Goal: Check status: Check status

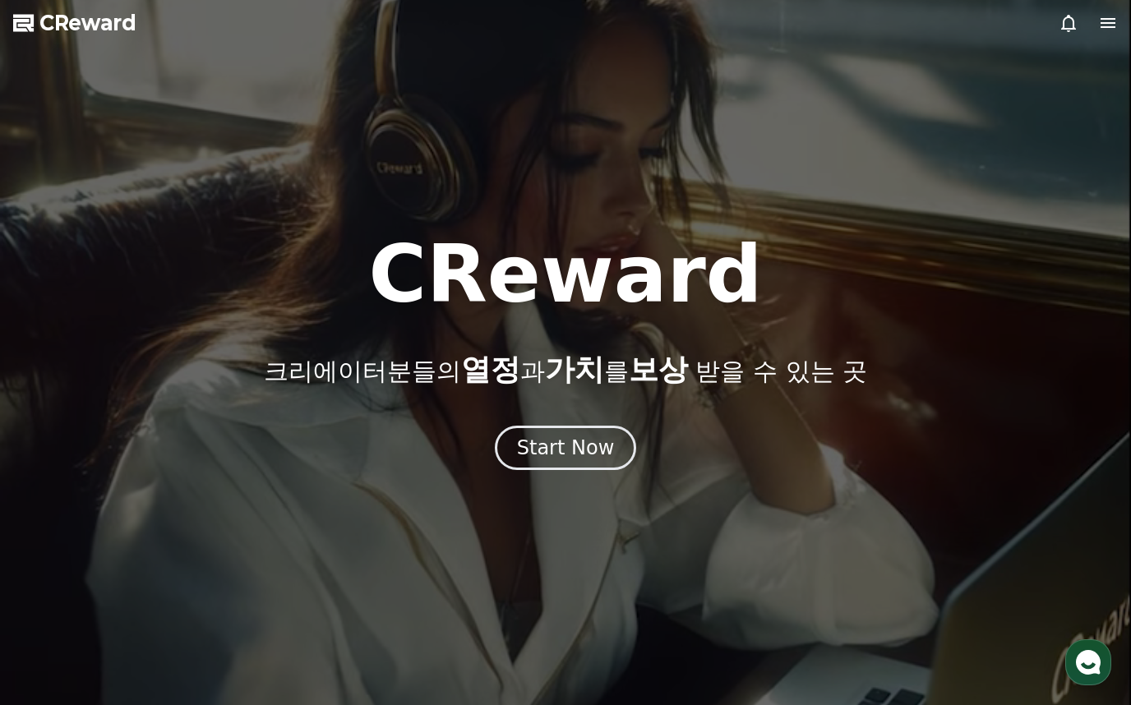
click at [1121, 18] on div at bounding box center [565, 352] width 1131 height 705
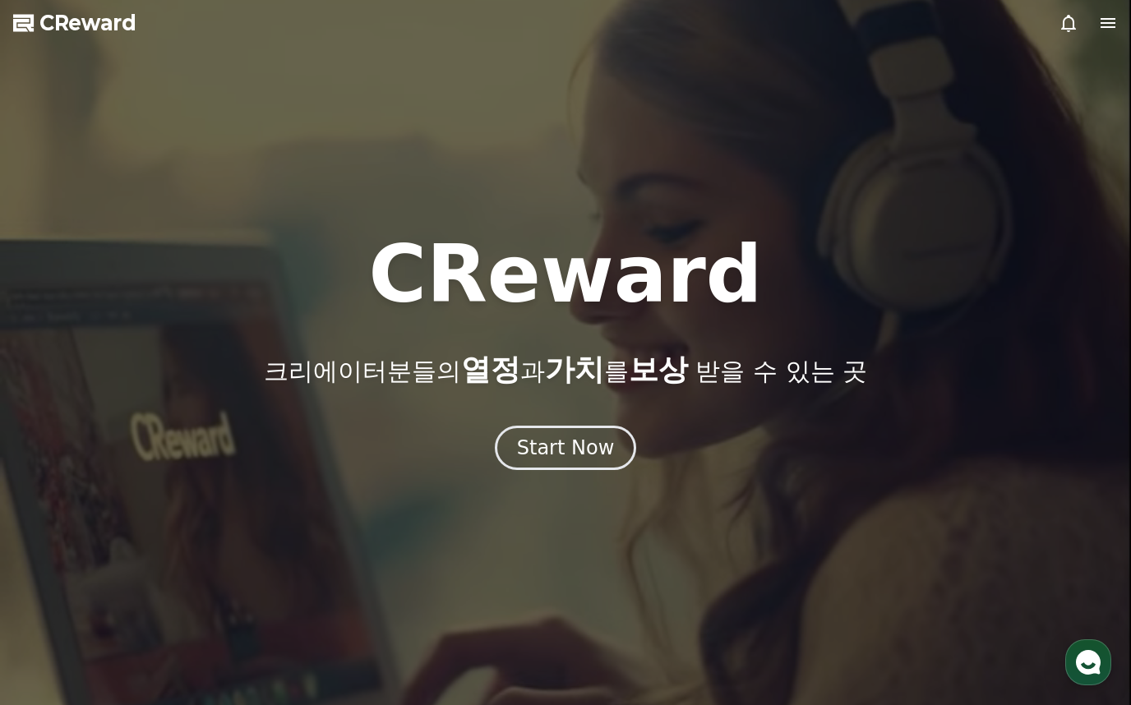
click at [1108, 21] on icon at bounding box center [1108, 23] width 20 height 20
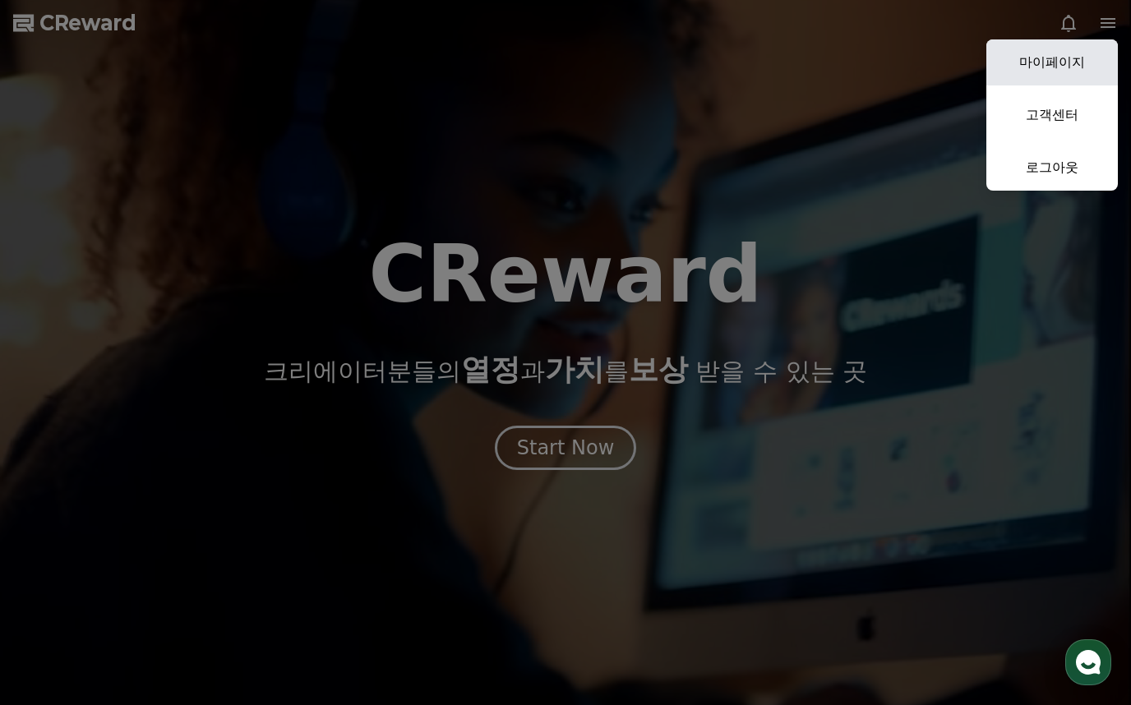
click at [1068, 68] on link "마이페이지" at bounding box center [1051, 62] width 131 height 46
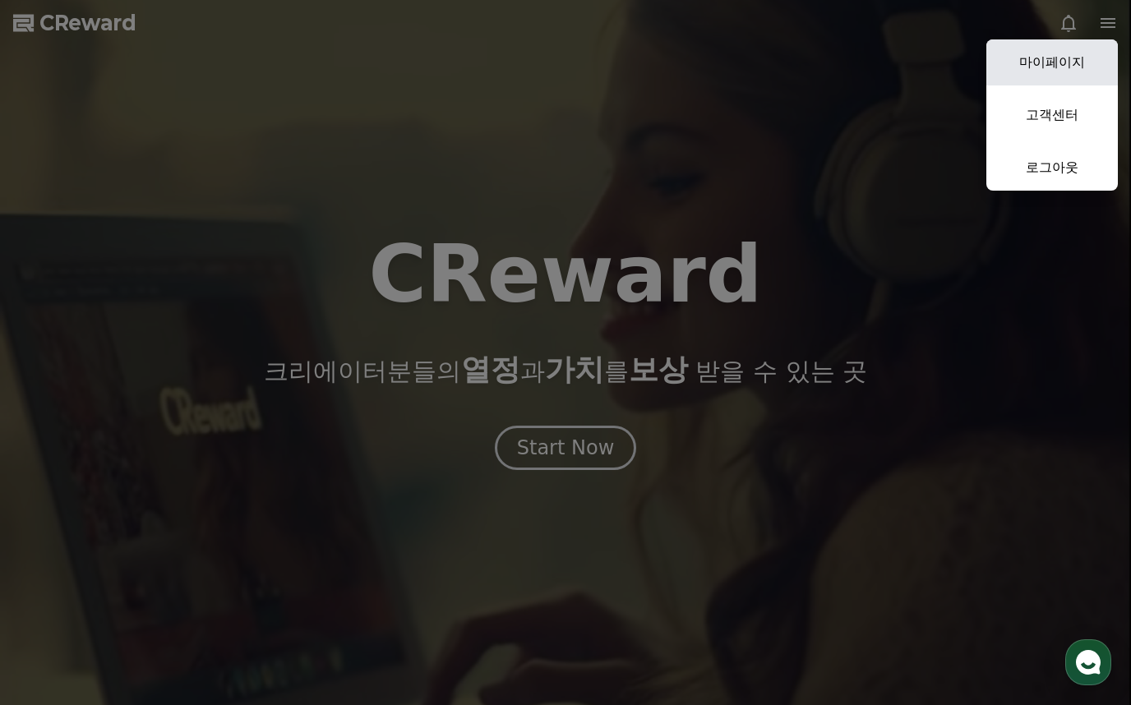
select select "**********"
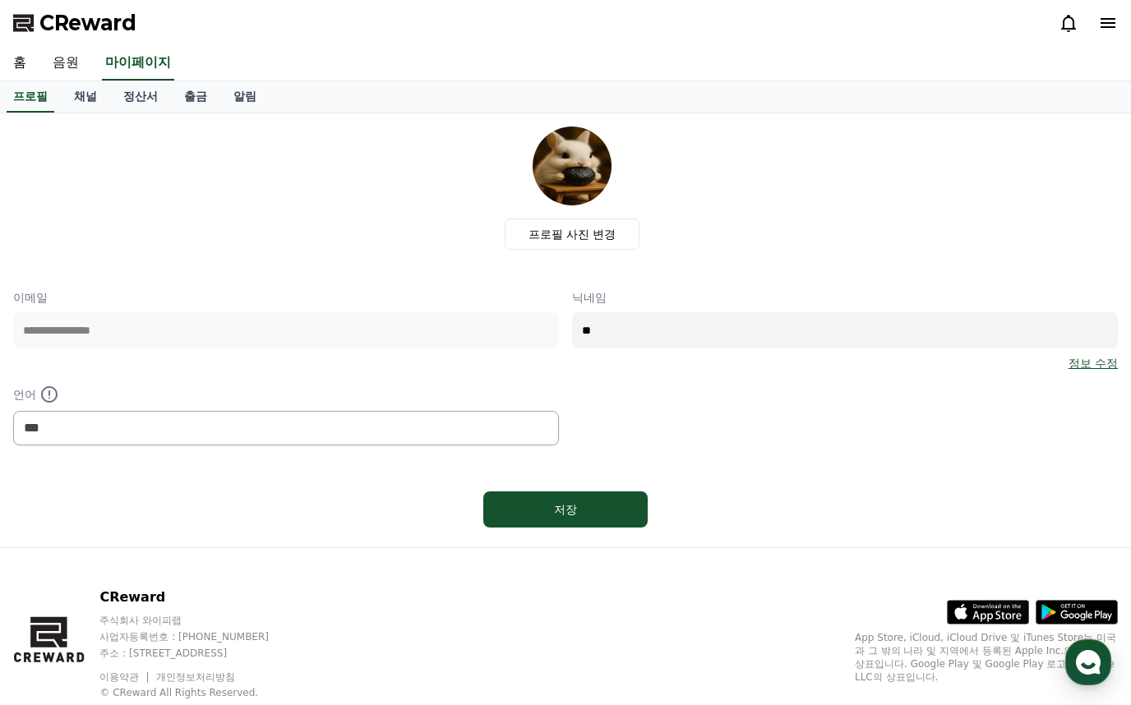
click at [78, 61] on link "음원" at bounding box center [65, 63] width 53 height 35
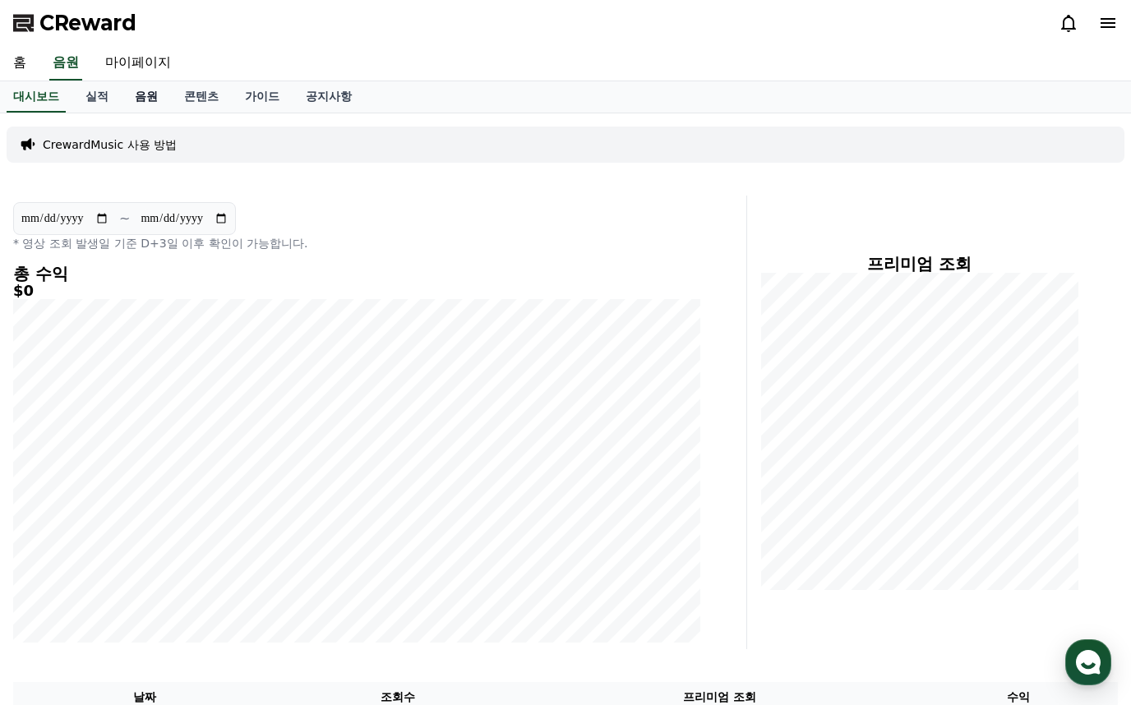
click at [163, 100] on link "음원" at bounding box center [146, 96] width 49 height 31
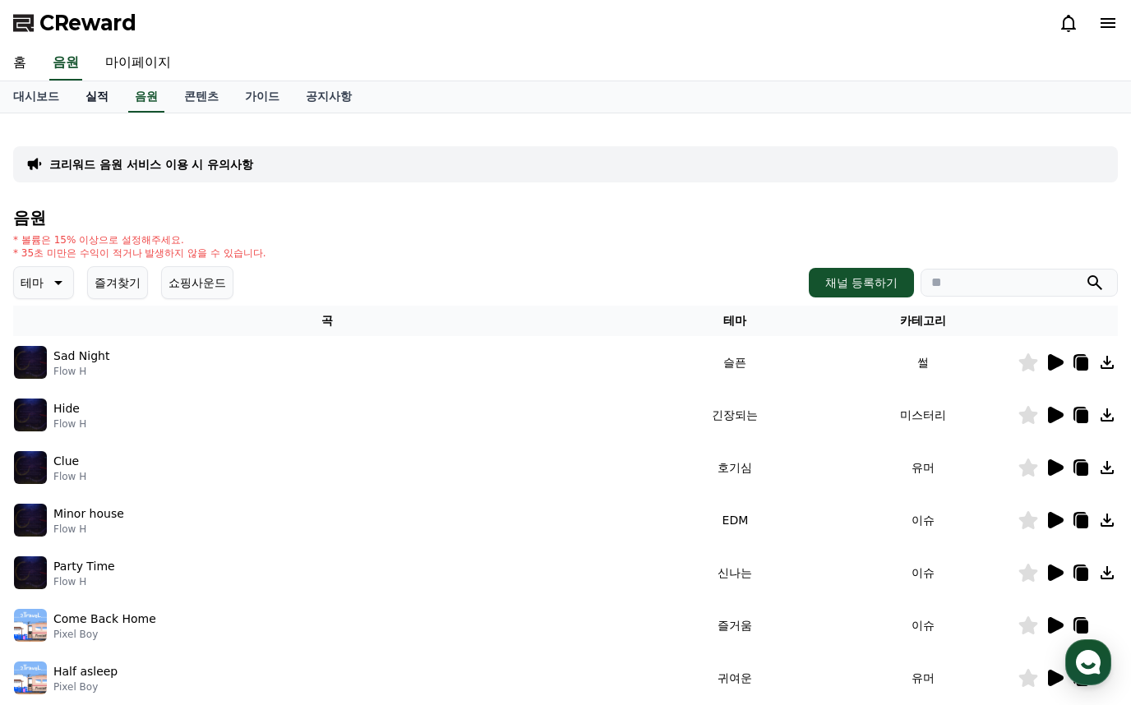
click at [95, 104] on link "실적" at bounding box center [96, 96] width 49 height 31
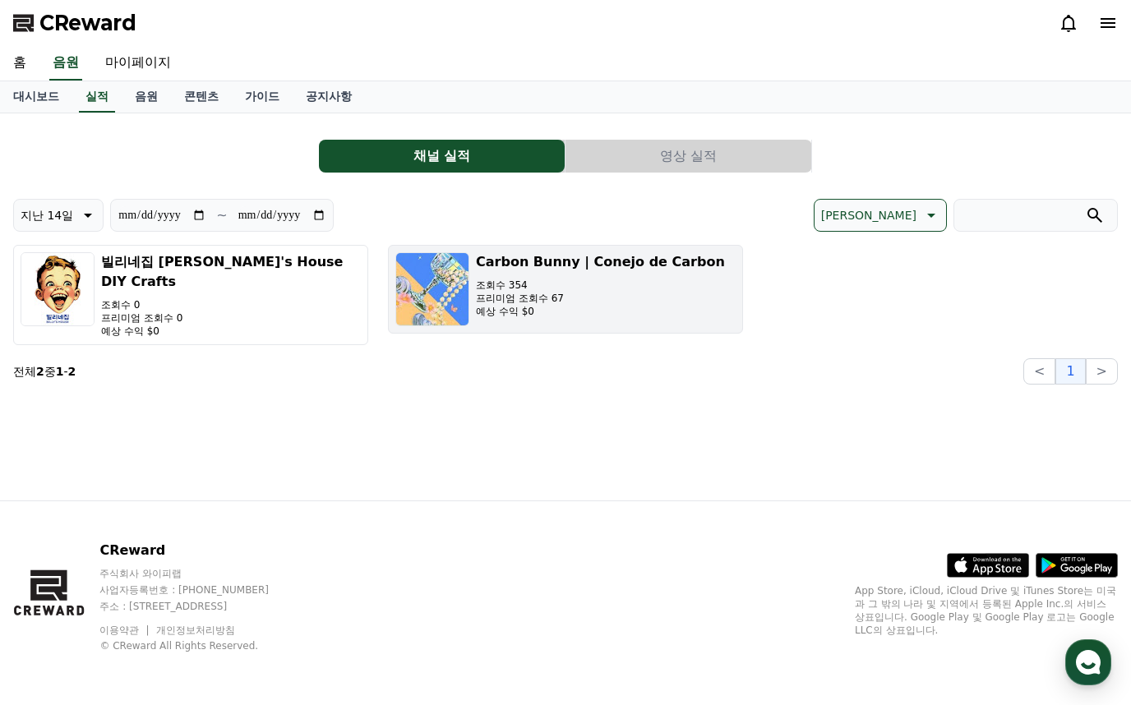
click at [609, 317] on p "예상 수익 $0" at bounding box center [600, 311] width 249 height 13
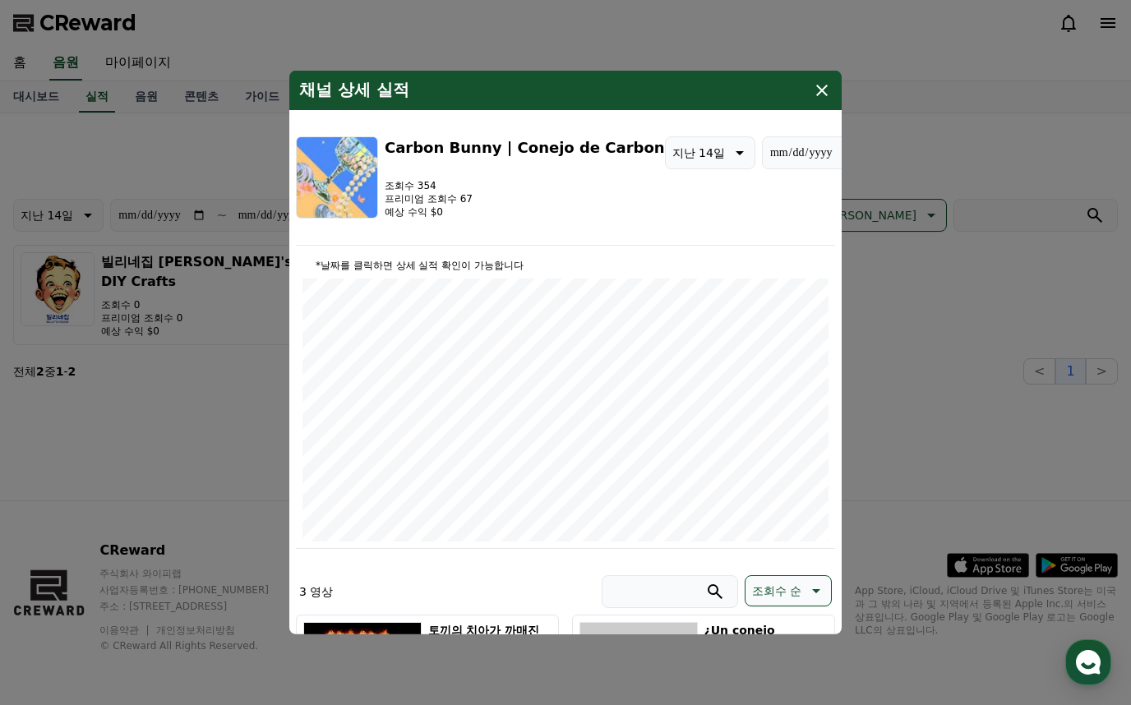
click at [818, 99] on icon "modal" at bounding box center [822, 91] width 20 height 20
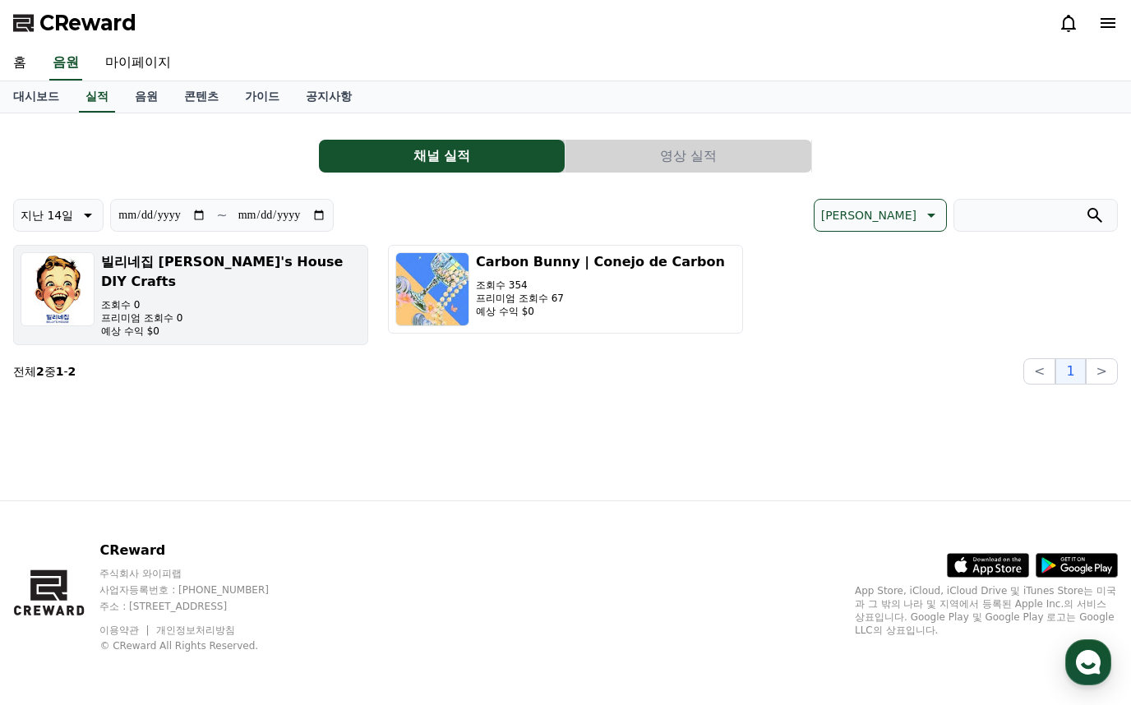
click at [170, 298] on p "조회수 0" at bounding box center [231, 304] width 260 height 13
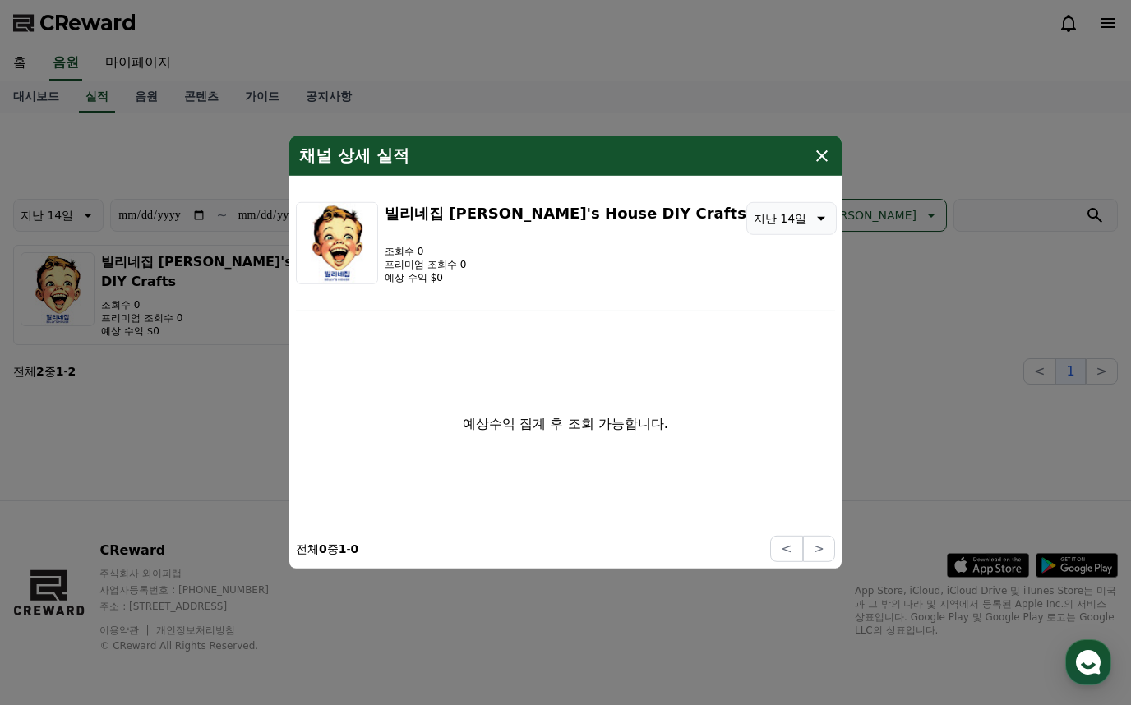
click at [819, 159] on icon "modal" at bounding box center [822, 156] width 12 height 12
click at [818, 153] on icon "modal" at bounding box center [822, 156] width 12 height 12
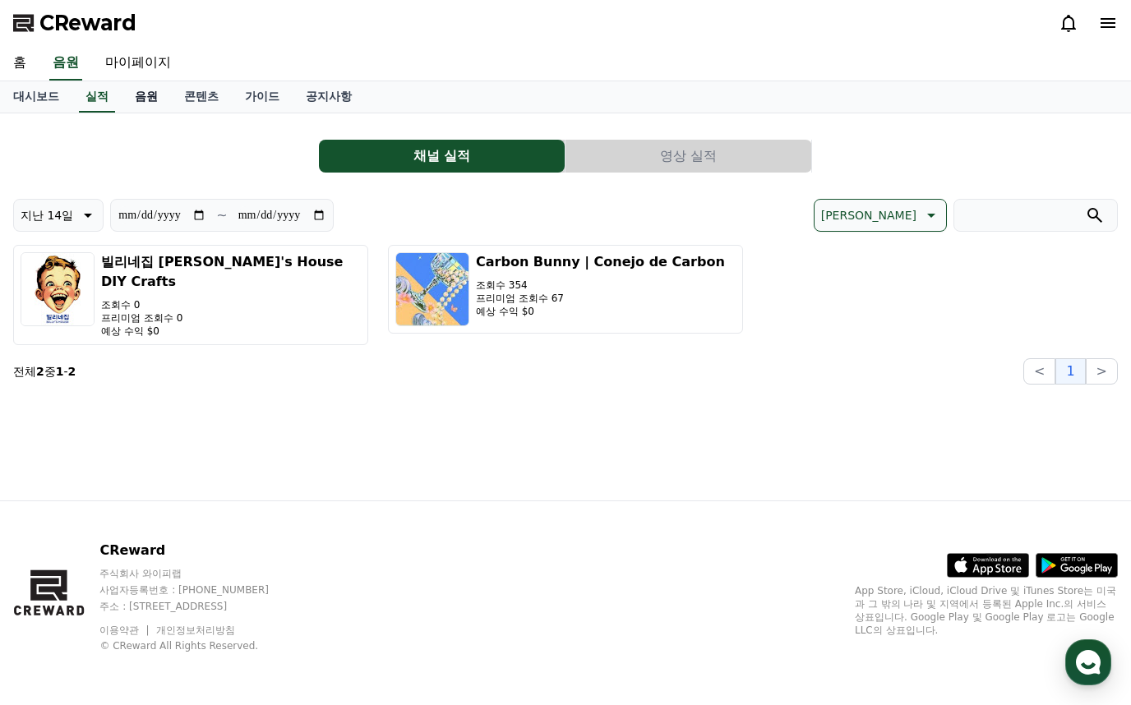
click at [141, 95] on link "음원" at bounding box center [146, 96] width 49 height 31
